Goal: Task Accomplishment & Management: Manage account settings

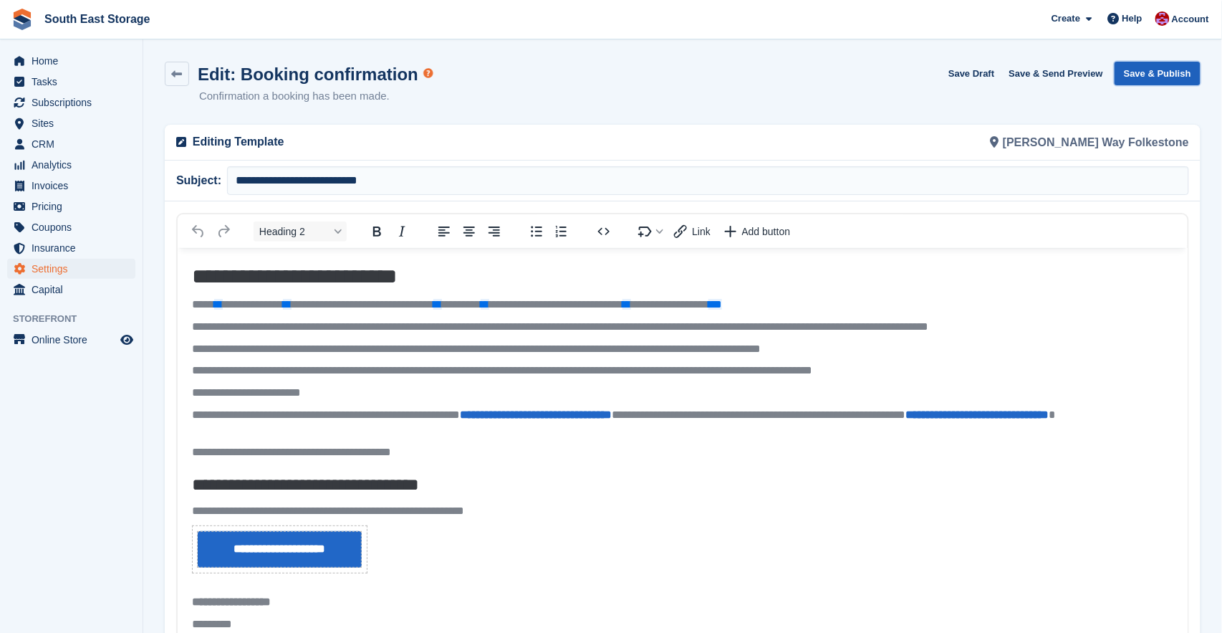
click at [1152, 66] on button "Save & Publish" at bounding box center [1158, 74] width 86 height 24
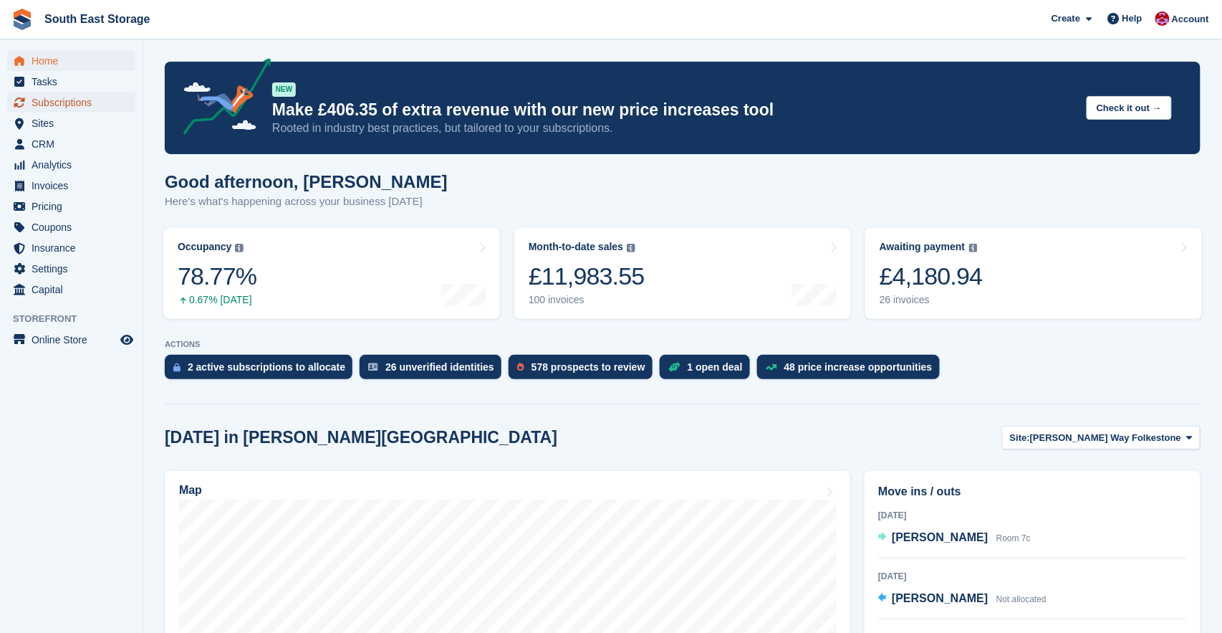
click at [47, 102] on span "Subscriptions" at bounding box center [75, 102] width 86 height 20
